Goal: Find specific page/section: Find specific page/section

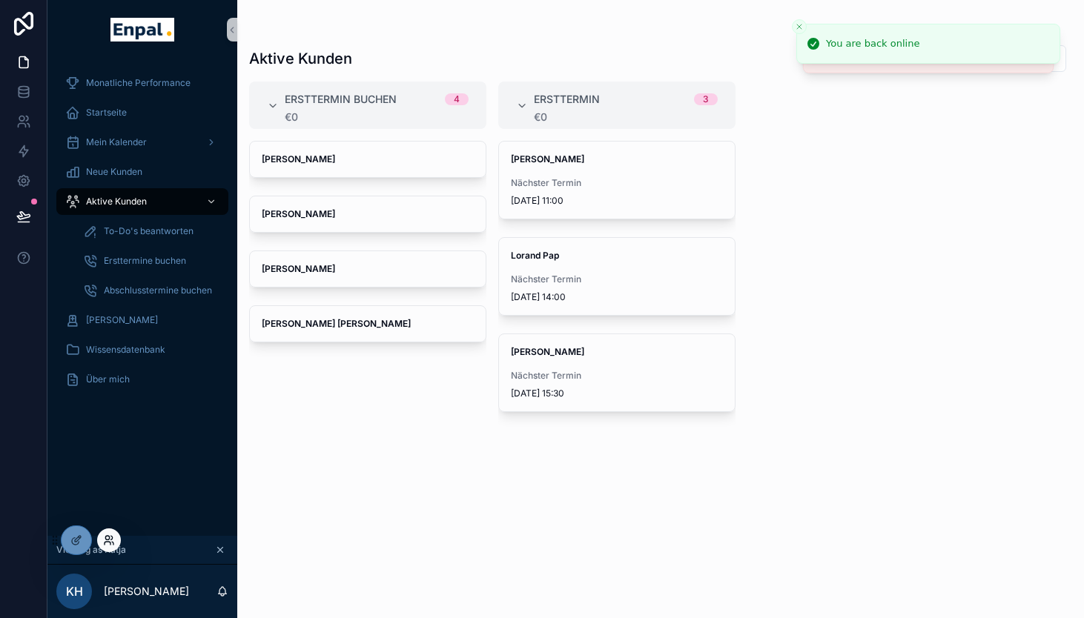
click at [110, 543] on icon at bounding box center [108, 543] width 6 height 3
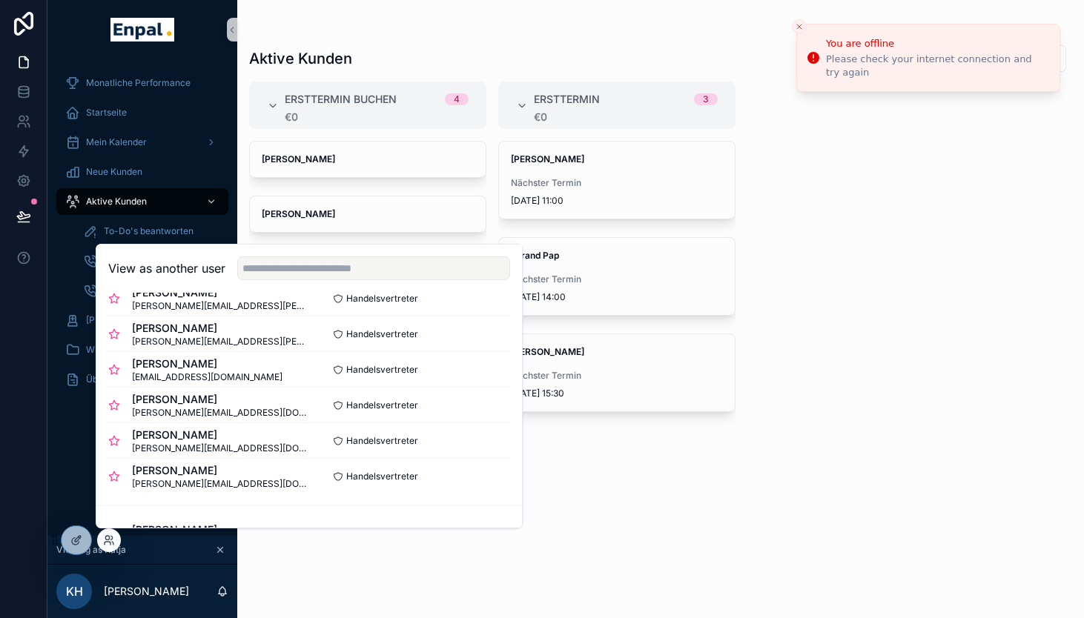
scroll to position [302, 0]
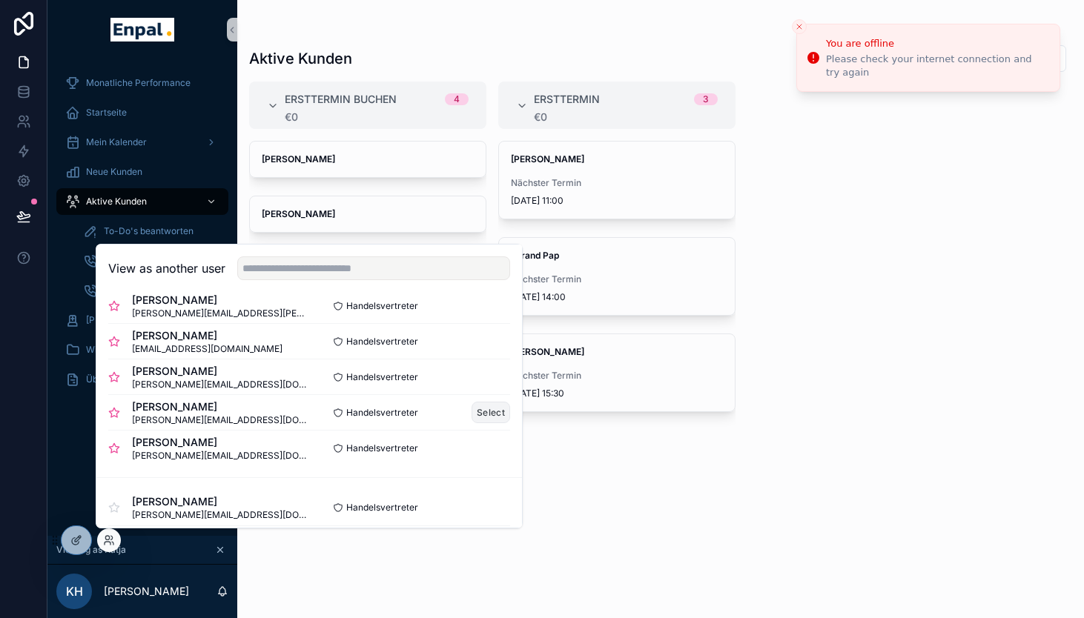
click at [500, 419] on button "Select" at bounding box center [491, 412] width 39 height 21
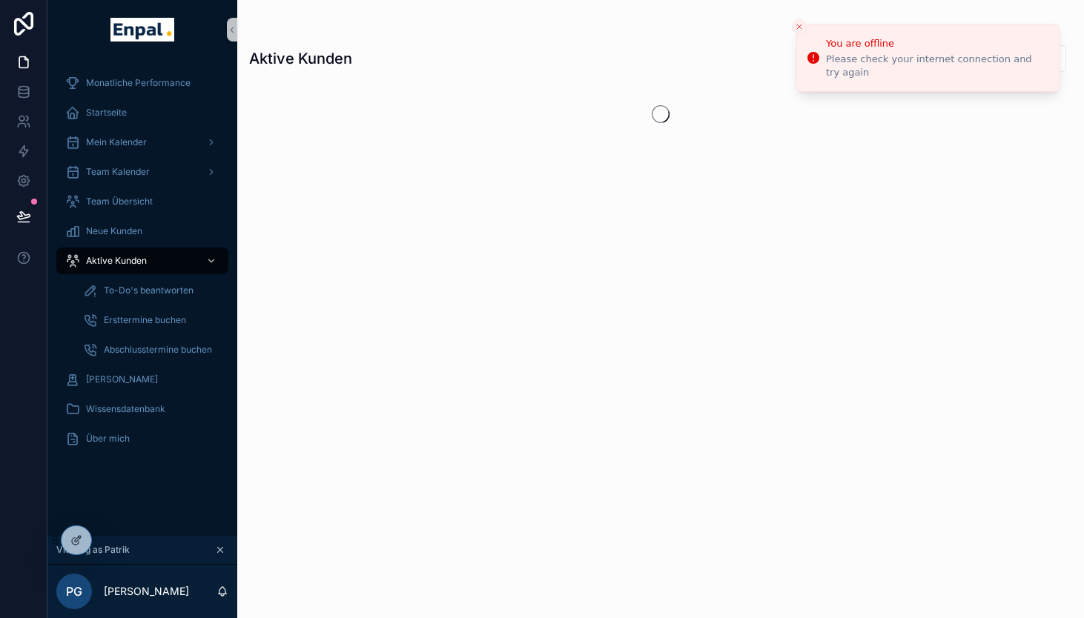
click at [800, 26] on icon "Close toast" at bounding box center [799, 26] width 9 height 9
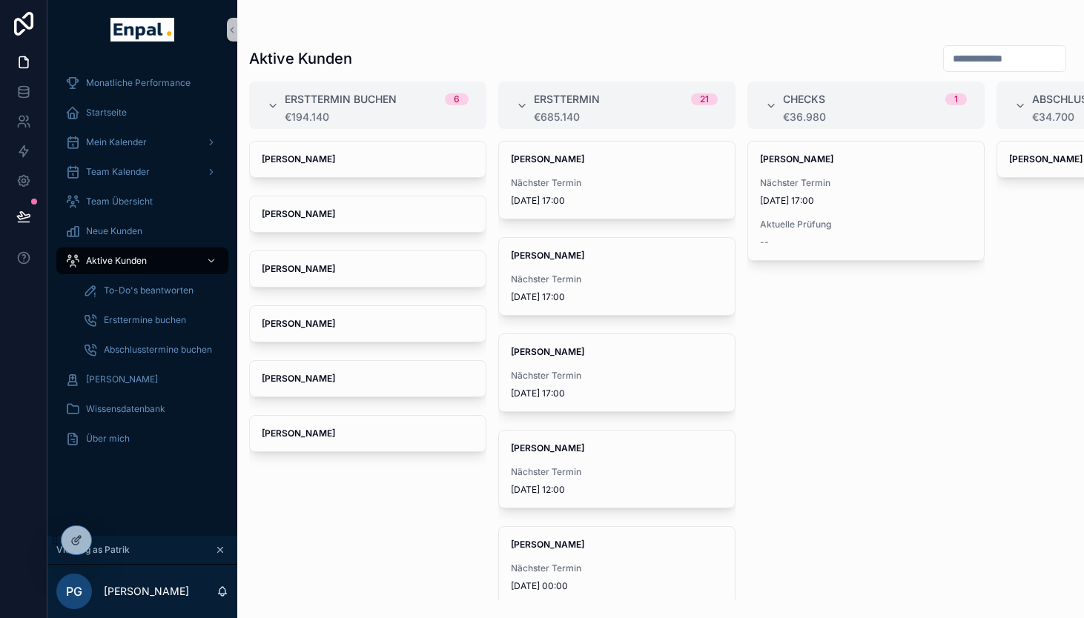
click at [406, 476] on div "[PERSON_NAME] [PERSON_NAME] [PERSON_NAME] [PERSON_NAME] [PERSON_NAME] [PERSON_N…" at bounding box center [367, 371] width 237 height 460
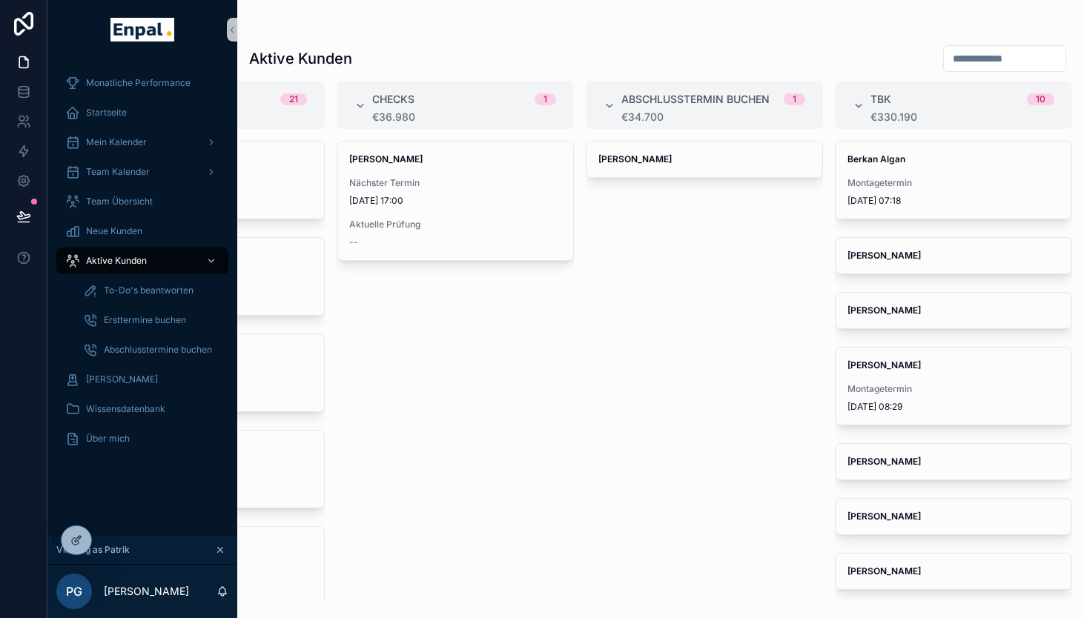
scroll to position [13, 0]
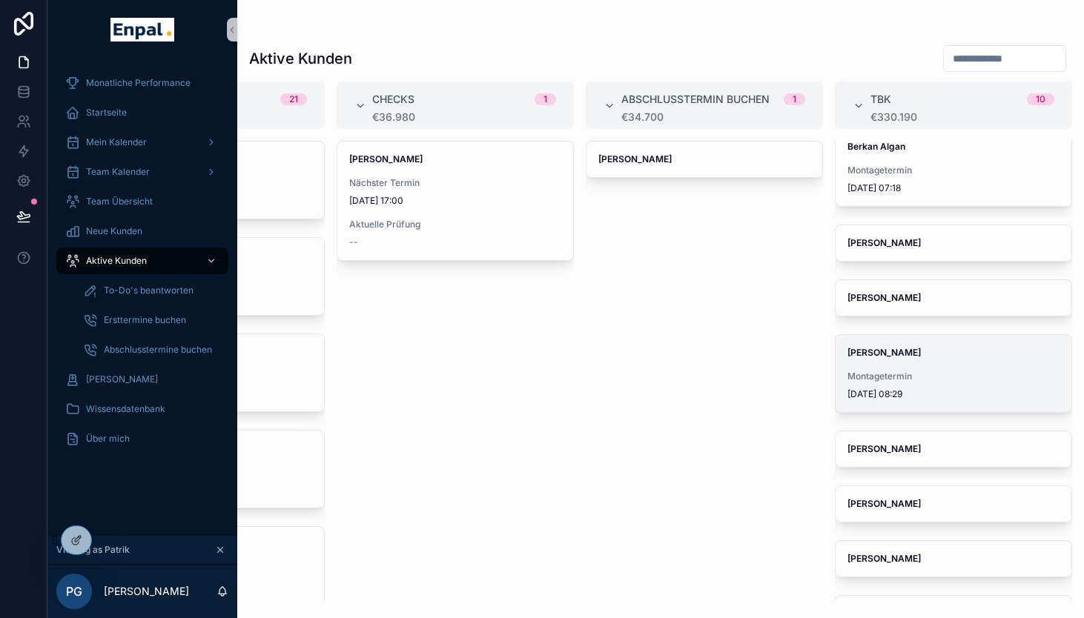
click at [927, 388] on span "[DATE] 08:29" at bounding box center [953, 394] width 212 height 12
